Goal: Task Accomplishment & Management: Use online tool/utility

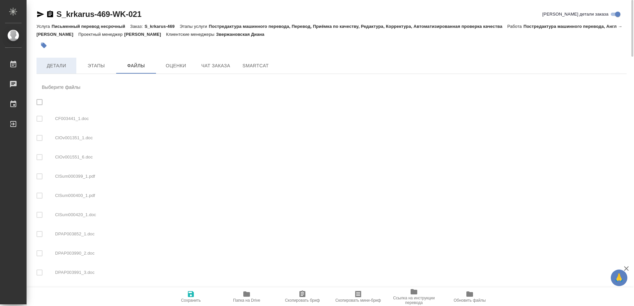
click at [63, 68] on span "Детали" at bounding box center [56, 66] width 32 height 8
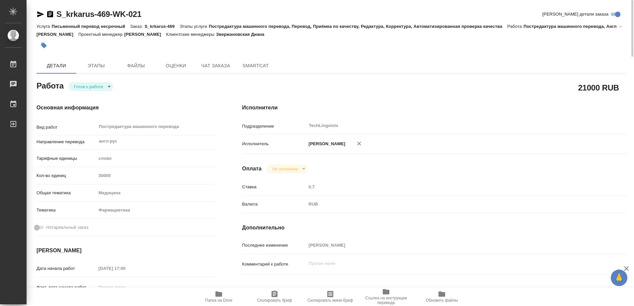
type textarea "x"
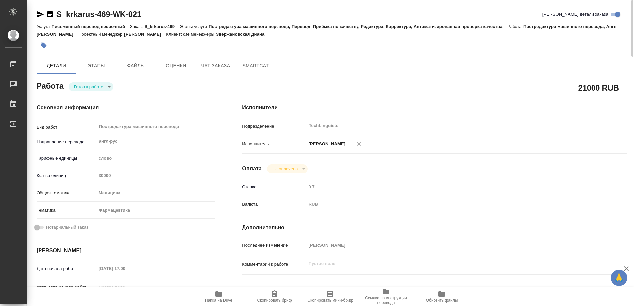
type textarea "x"
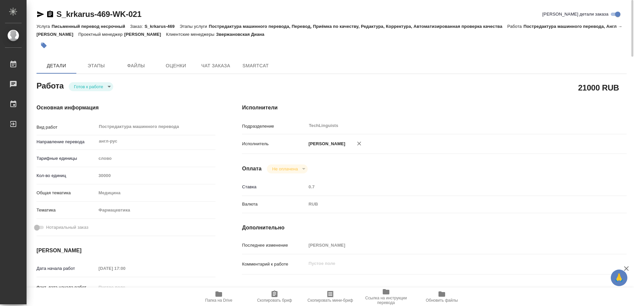
type textarea "x"
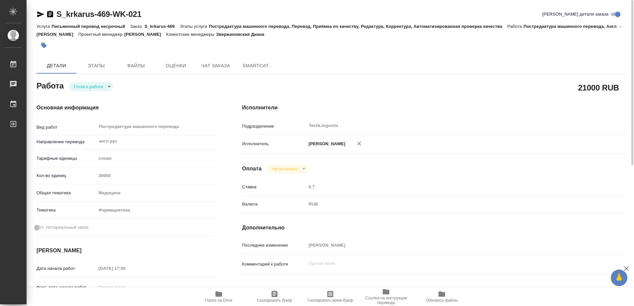
scroll to position [83, 0]
